Goal: Information Seeking & Learning: Learn about a topic

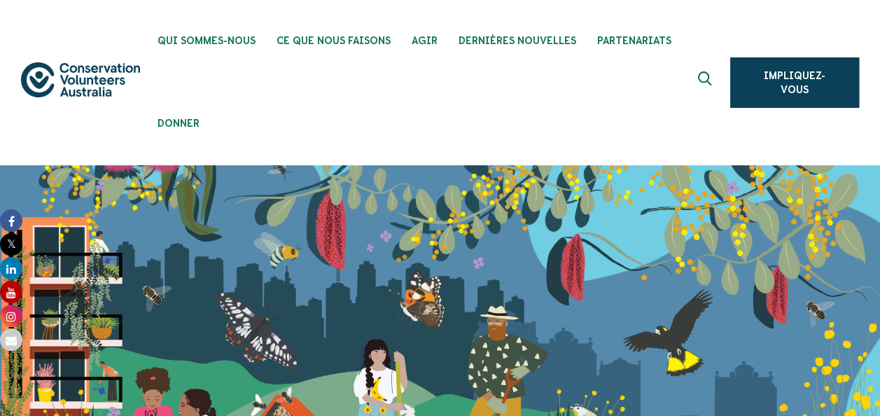
click at [699, 83] on button at bounding box center [707, 83] width 34 height 34
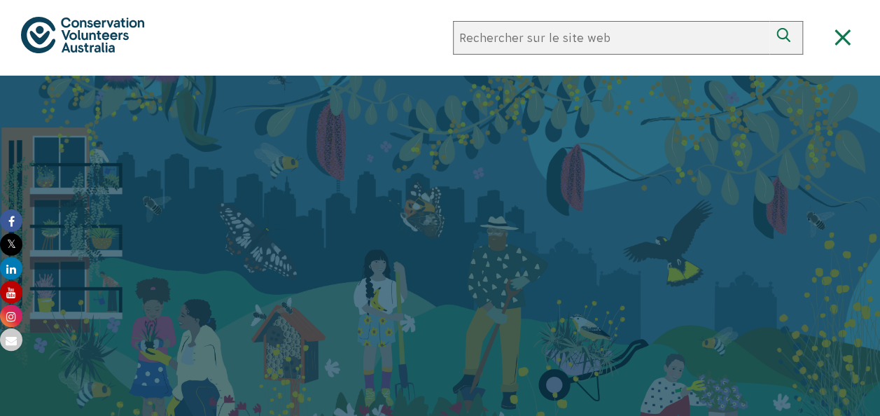
click at [585, 36] on input "Rechercher sur le site web" at bounding box center [611, 38] width 316 height 34
type input "western australia"
click at [769, 21] on button "Rechercher" at bounding box center [786, 38] width 34 height 34
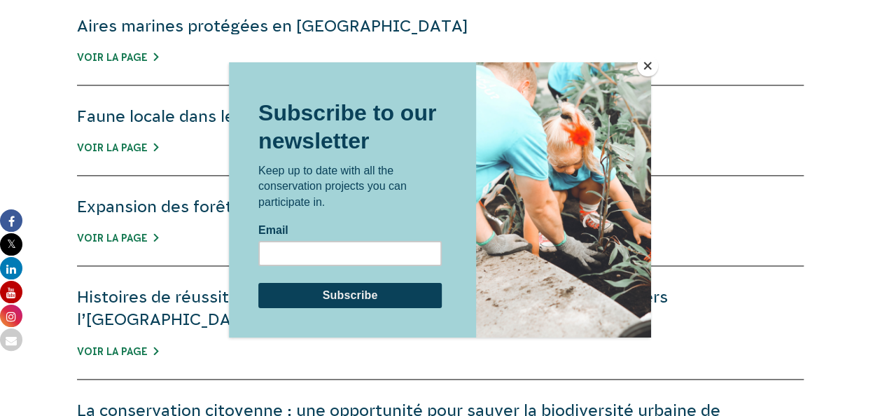
scroll to position [829, 0]
click at [646, 64] on button "Fermer" at bounding box center [647, 65] width 21 height 21
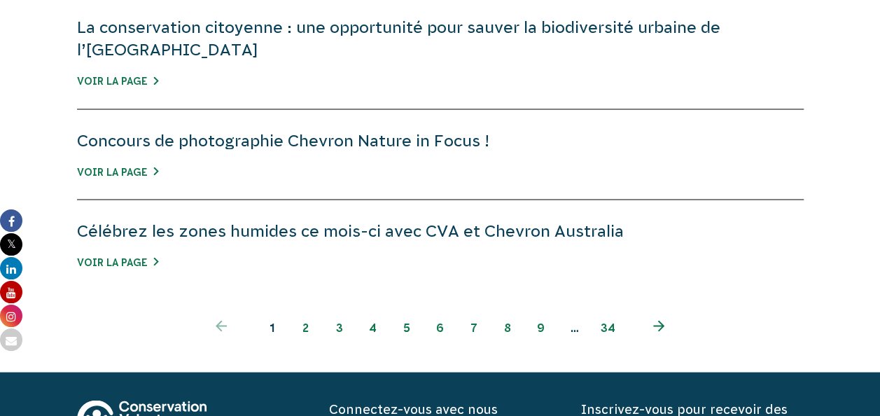
scroll to position [1212, 0]
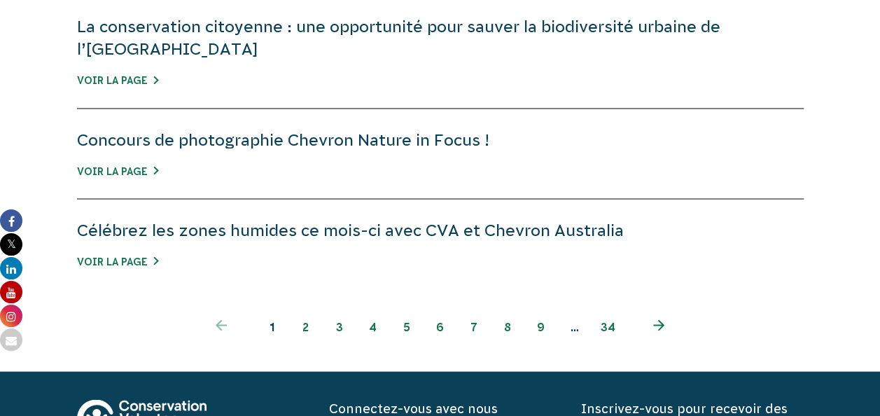
click at [652, 309] on link "page suivante" at bounding box center [659, 326] width 68 height 34
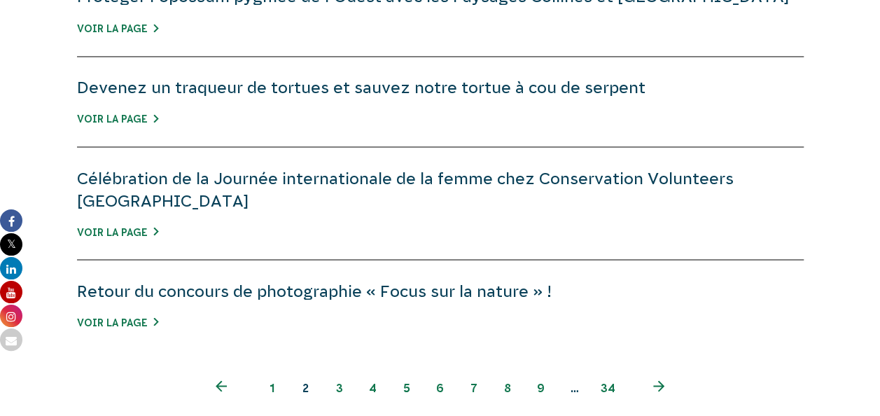
scroll to position [1155, 0]
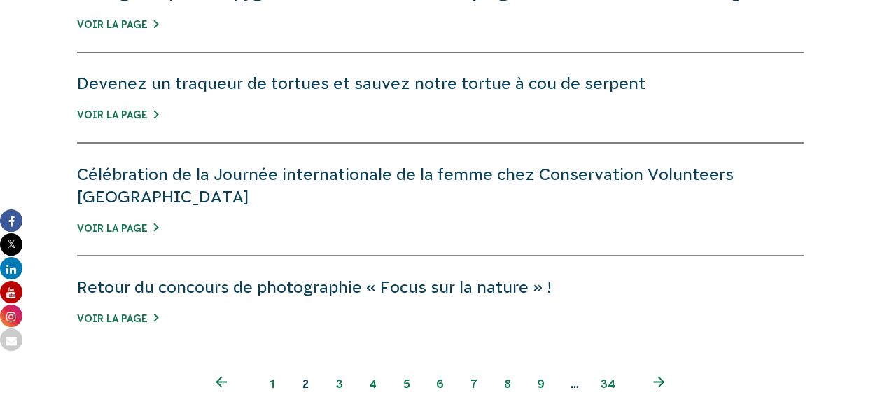
click at [657, 376] on icon "Page suivante" at bounding box center [658, 381] width 11 height 11
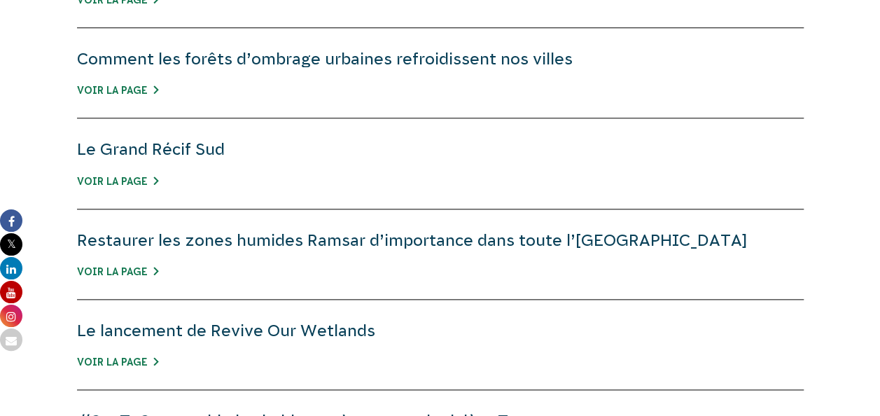
scroll to position [683, 0]
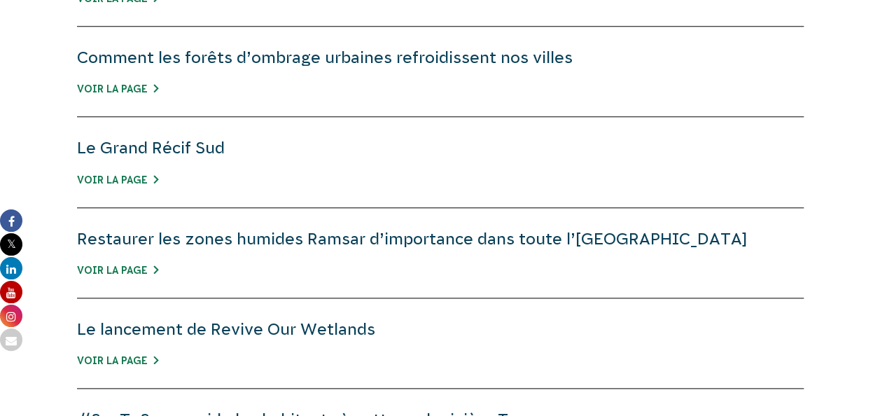
click at [657, 354] on div "Le lancement de Revive Our Wetlands Voir la page" at bounding box center [440, 343] width 727 height 90
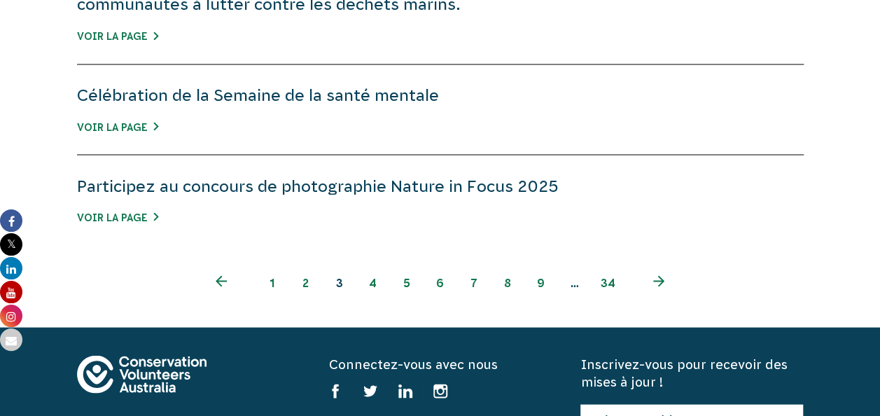
scroll to position [1212, 0]
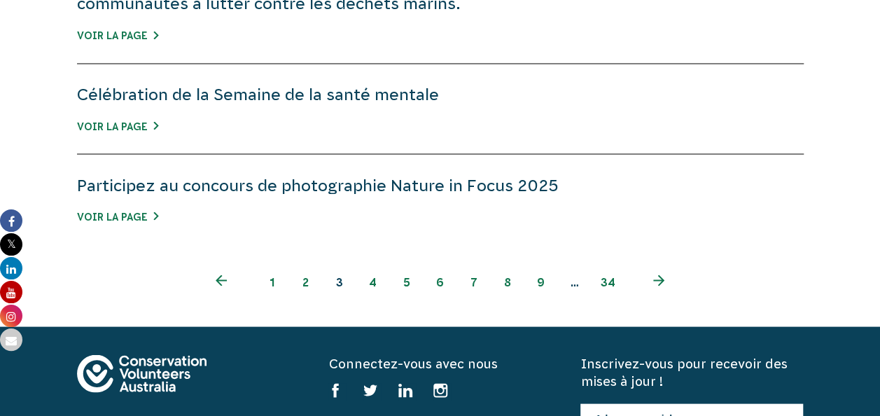
click at [372, 281] on link "4" at bounding box center [373, 282] width 34 height 34
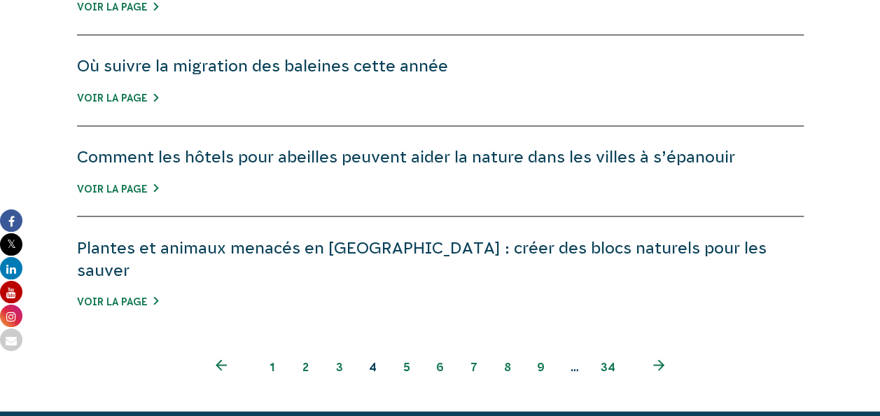
scroll to position [1152, 0]
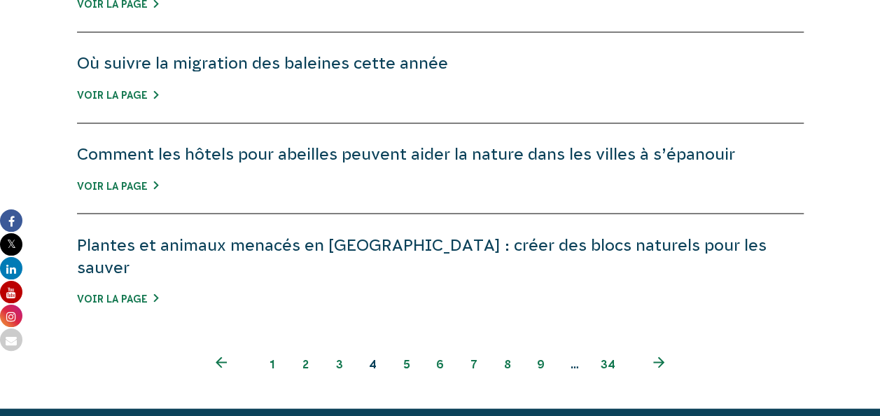
click at [404, 235] on div "Plantes et animaux menacés en Australie : créer des blocs naturels pour les sau…" at bounding box center [440, 270] width 727 height 112
click at [377, 235] on link "Plantes et animaux menacés en Australie : créer des blocs naturels pour les sau…" at bounding box center [422, 255] width 690 height 41
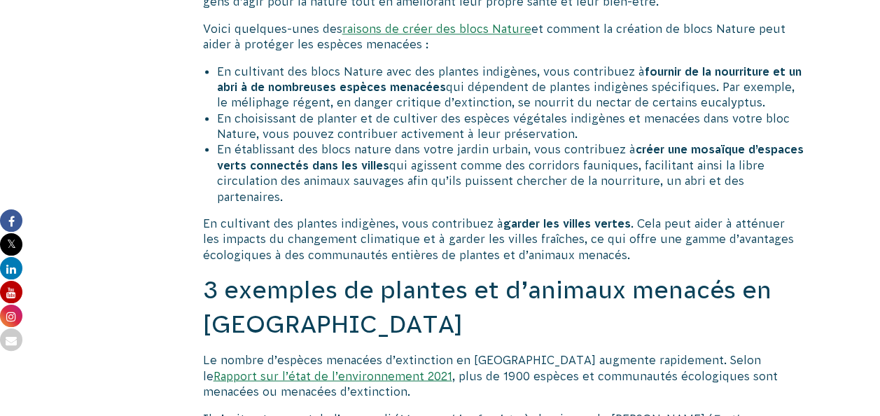
scroll to position [1011, 0]
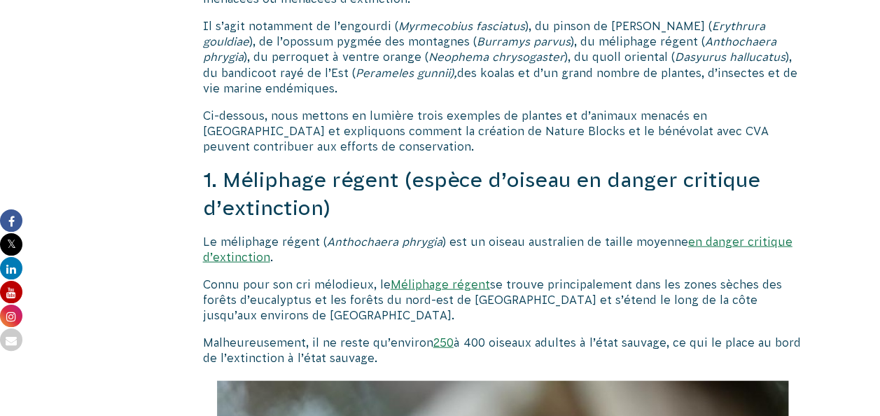
scroll to position [1402, 0]
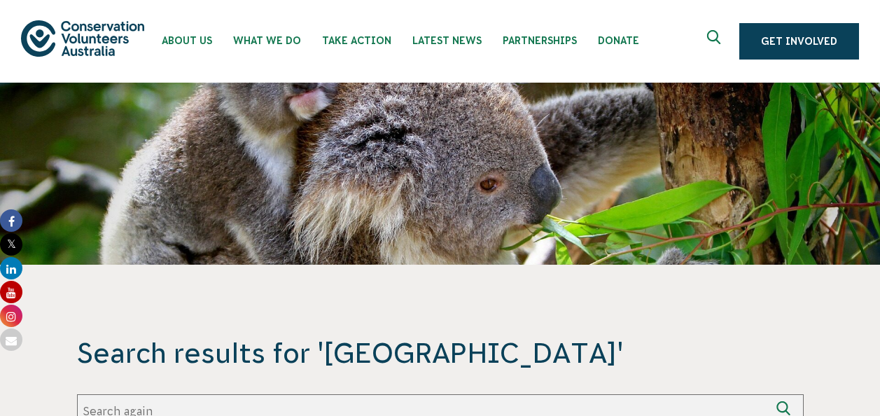
scroll to position [1152, 0]
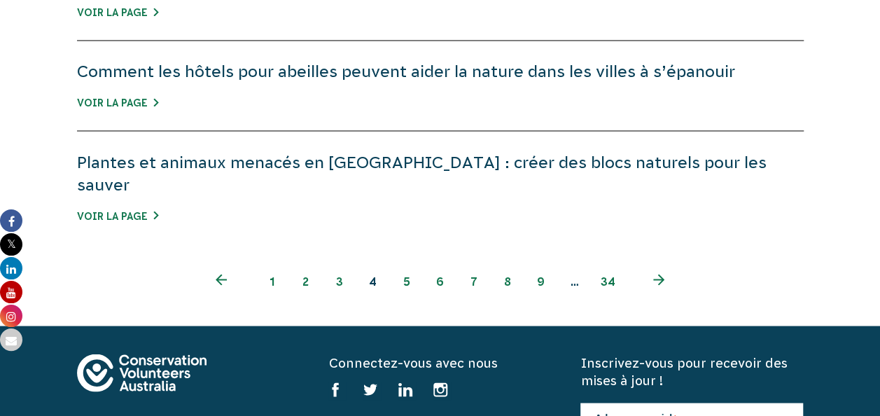
click at [412, 264] on link "5" at bounding box center [407, 281] width 34 height 34
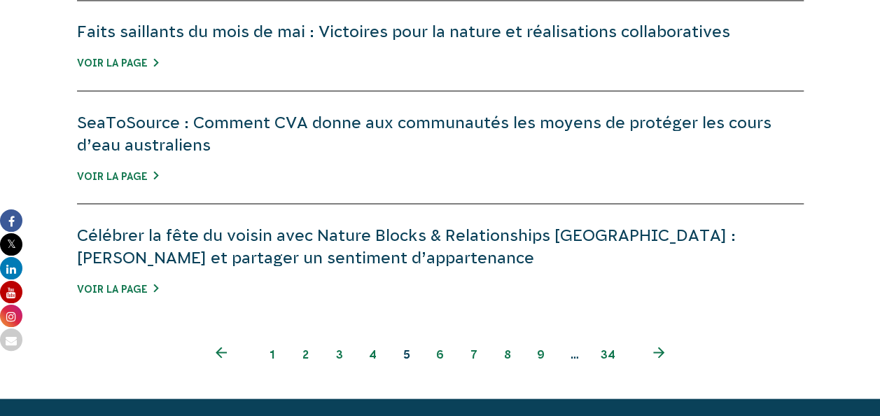
scroll to position [1209, 0]
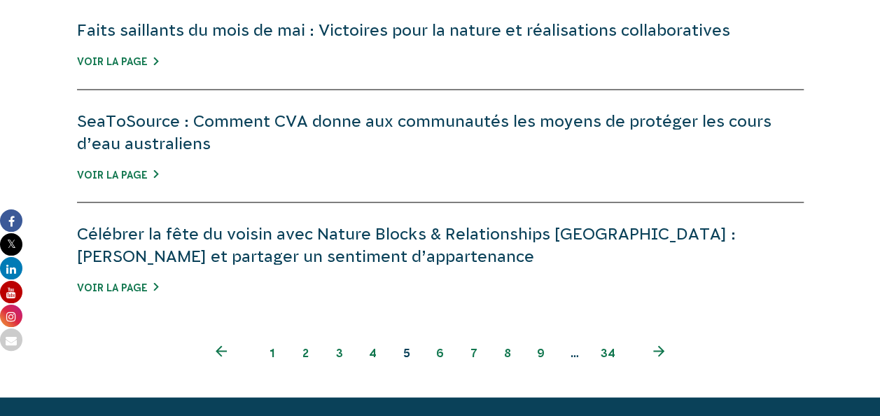
click at [440, 335] on link "6" at bounding box center [441, 352] width 34 height 34
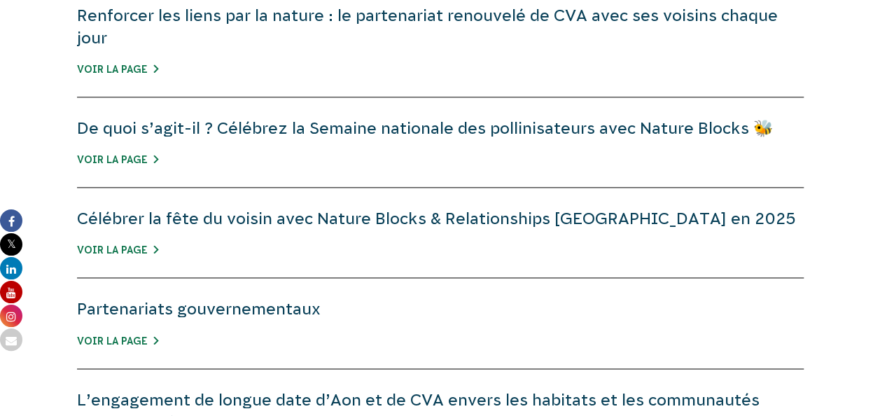
scroll to position [840, 0]
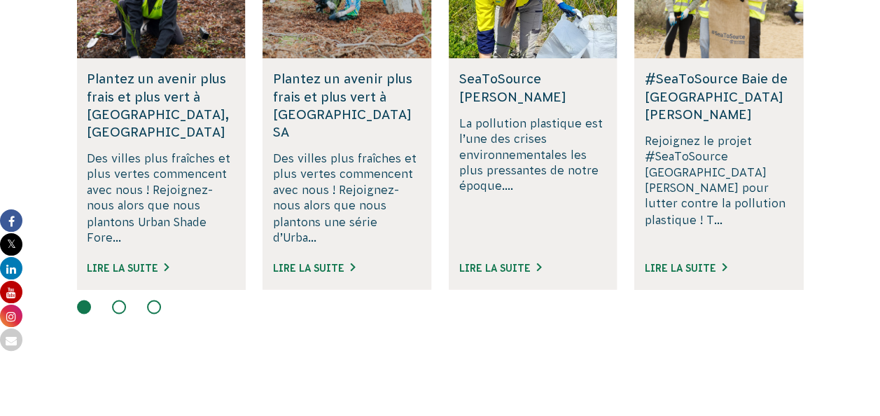
scroll to position [1103, 0]
